Goal: Task Accomplishment & Management: Use online tool/utility

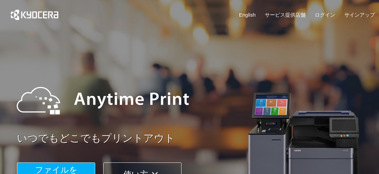
scroll to position [30, 0]
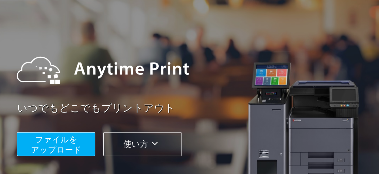
click at [74, 138] on span "ファイルを ​​アップロード" at bounding box center [56, 144] width 51 height 19
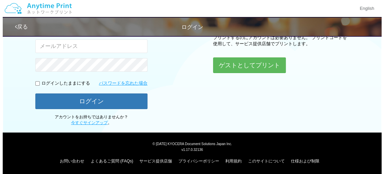
scroll to position [106, 0]
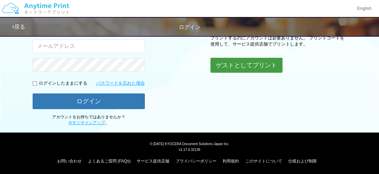
click at [253, 60] on button "ゲストとしてプリント" at bounding box center [246, 65] width 72 height 15
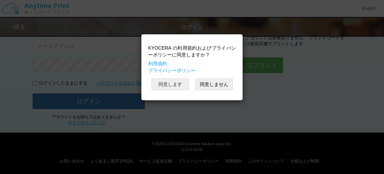
click at [182, 86] on button "同意します" at bounding box center [169, 84] width 37 height 12
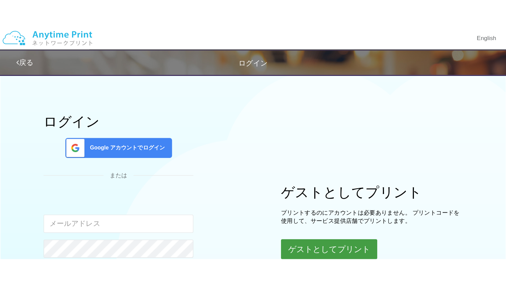
scroll to position [0, 0]
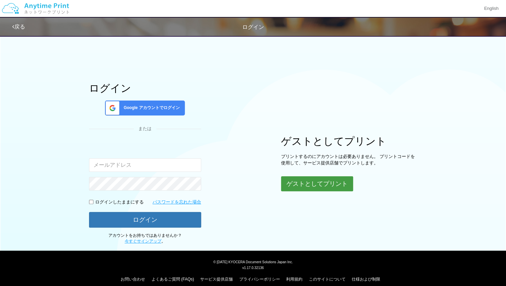
click at [302, 174] on button "ゲストとしてプリント" at bounding box center [317, 183] width 72 height 15
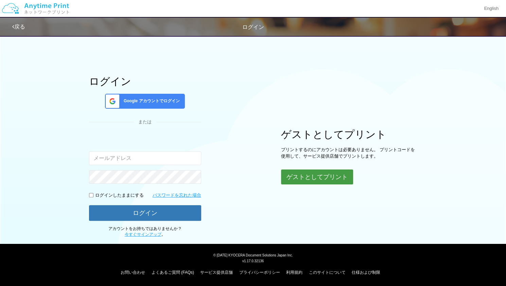
click at [314, 174] on button "ゲストとしてプリント" at bounding box center [317, 176] width 72 height 15
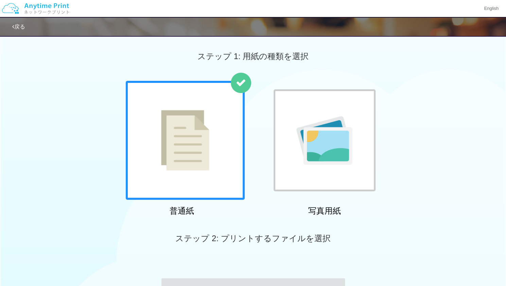
scroll to position [92, 0]
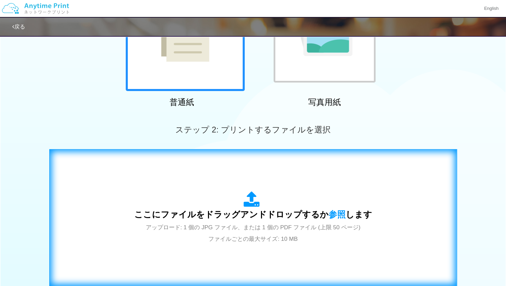
scroll to position [230, 0]
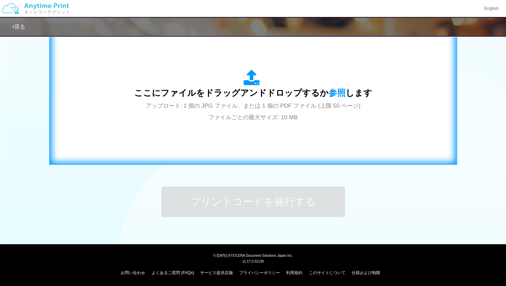
click at [242, 112] on div "ここにファイルをドラッグアンドドロップするか 参照 します アップロード: 1 個の JPG ファイル、または 1 個の PDF ファイル (上限 50 ペー…" at bounding box center [253, 96] width 238 height 53
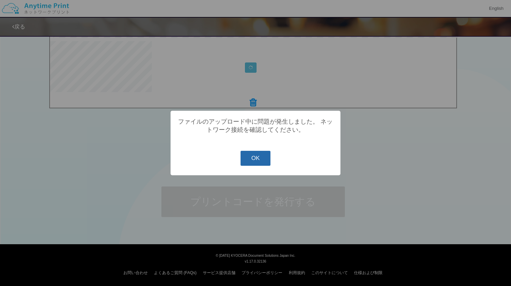
click at [247, 156] on button "OK" at bounding box center [255, 158] width 30 height 15
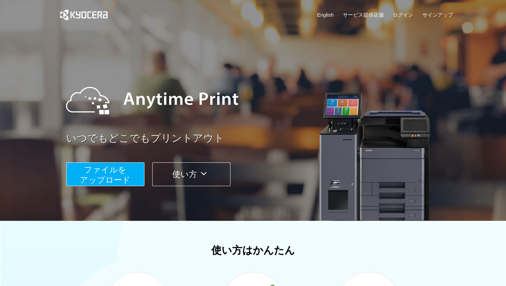
click at [130, 167] on button "ファイルを ​​アップロード" at bounding box center [105, 174] width 78 height 24
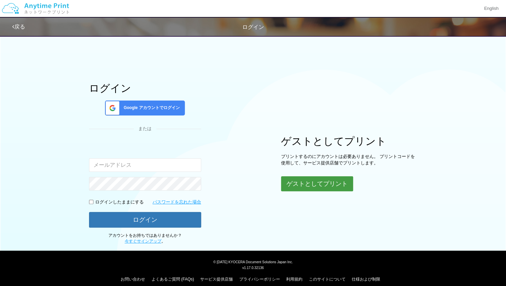
click at [313, 186] on button "ゲストとしてプリント" at bounding box center [317, 183] width 72 height 15
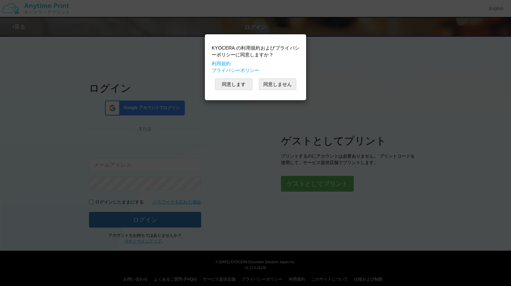
click at [237, 78] on div "KYOCERA の利用規約およびプライバシーポリシーに同意しますか？ 利用規約 プライバシーポリシー 同意します 同意しません" at bounding box center [255, 67] width 94 height 59
click at [235, 81] on button "同意します" at bounding box center [233, 84] width 37 height 12
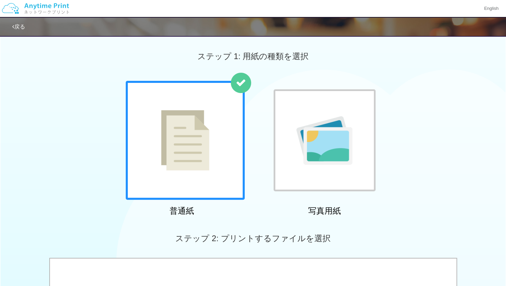
scroll to position [138, 0]
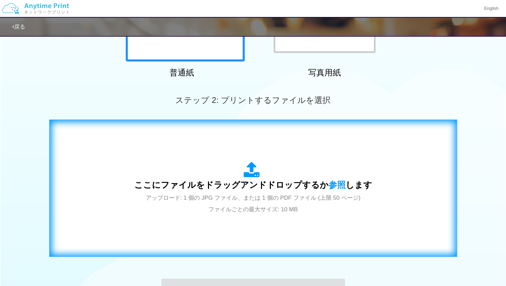
click at [211, 176] on div "ここにファイルをドラッグアンドドロップするか 参照 します アップロード: 1 個の JPG ファイル、または 1 個の PDF ファイル (上限 50 ペー…" at bounding box center [253, 188] width 238 height 53
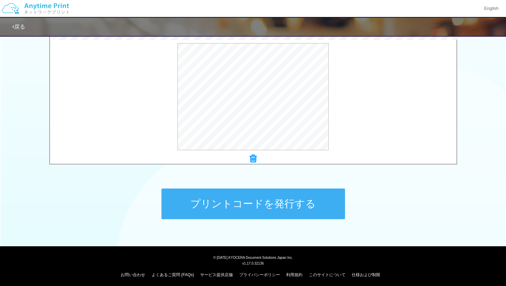
scroll to position [230, 0]
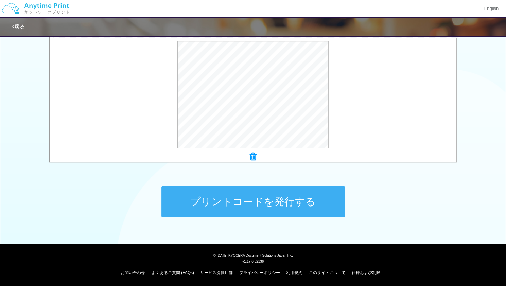
click at [223, 211] on button "プリントコードを発行する" at bounding box center [252, 201] width 183 height 31
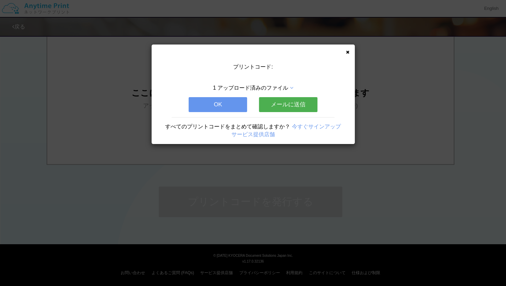
scroll to position [0, 0]
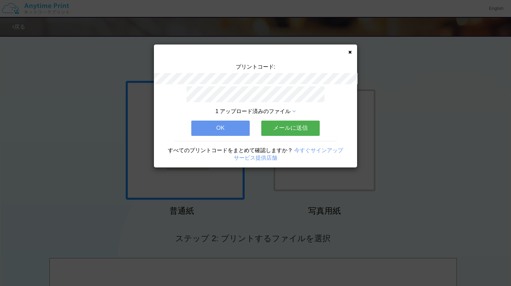
click at [233, 128] on button "OK" at bounding box center [220, 128] width 58 height 15
